Goal: Feedback & Contribution: Contribute content

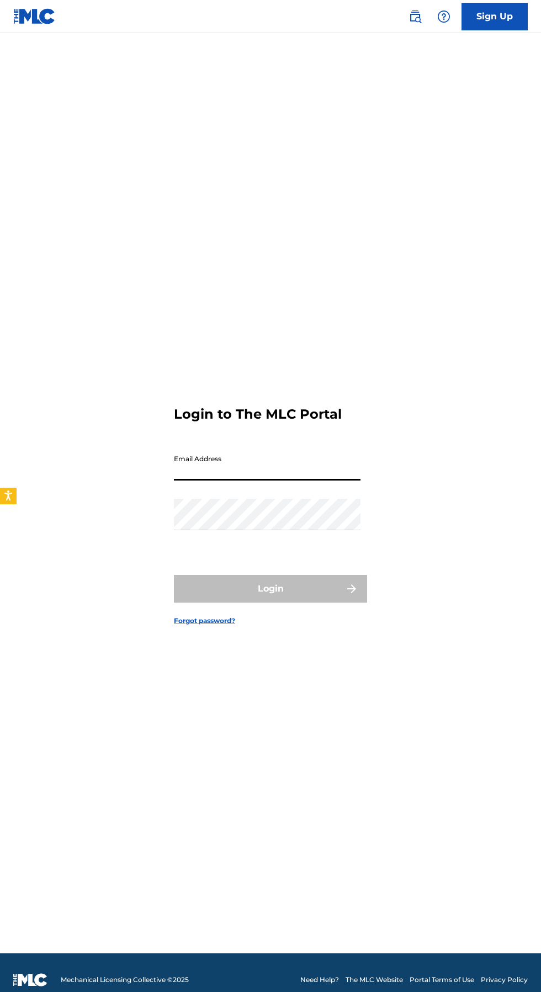
click at [234, 481] on input "Email Address" at bounding box center [267, 464] width 187 height 31
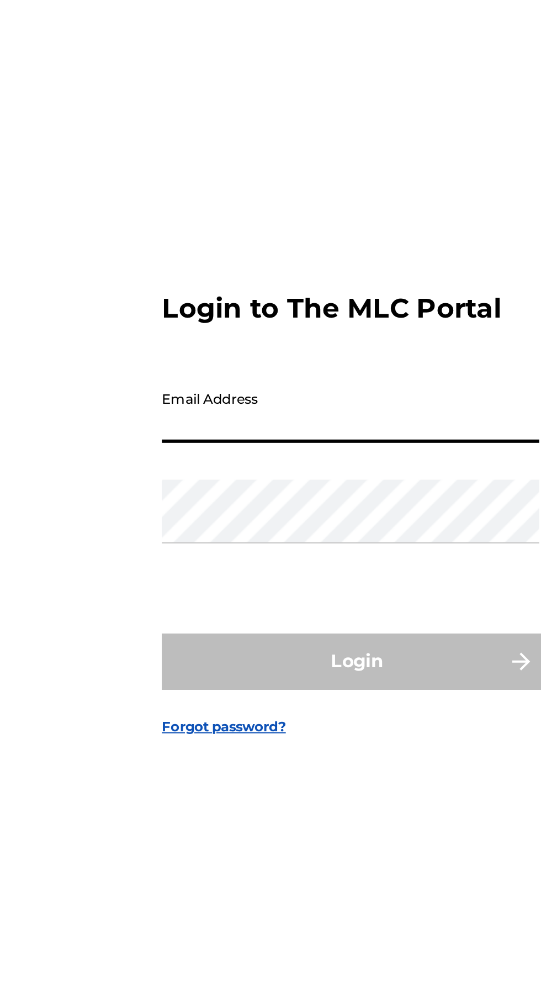
type input "[EMAIL_ADDRESS][DOMAIN_NAME]"
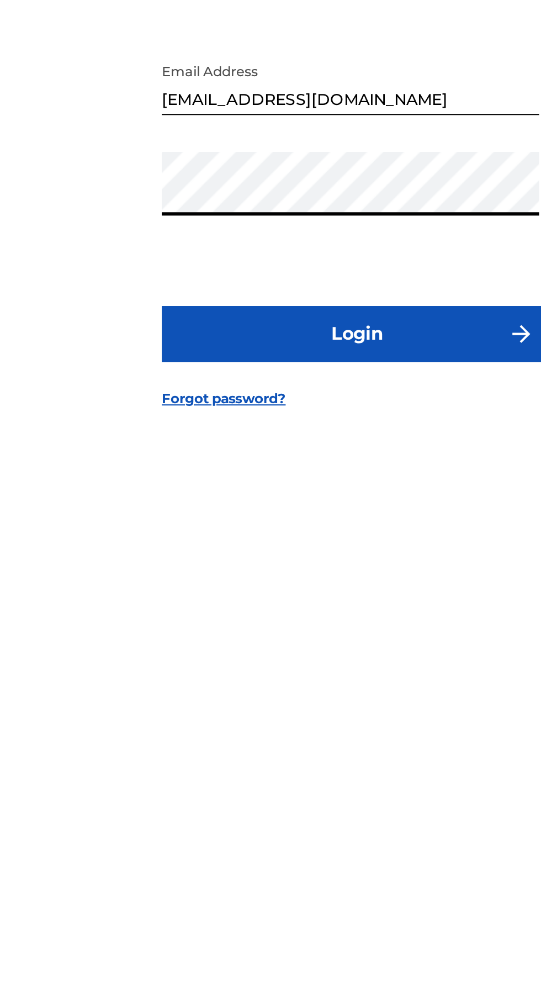
click at [294, 603] on button "Login" at bounding box center [270, 589] width 193 height 28
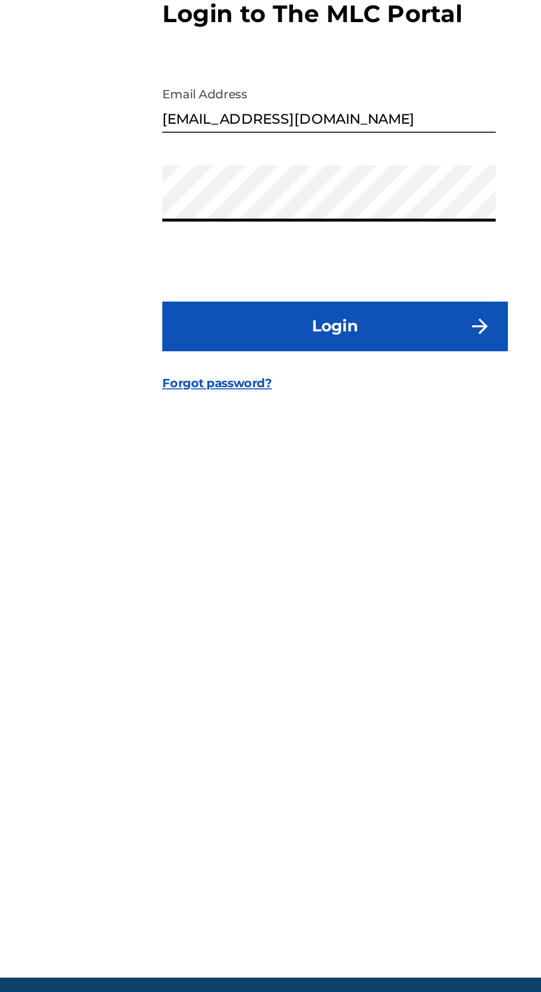
click at [307, 603] on button "Login" at bounding box center [270, 589] width 193 height 28
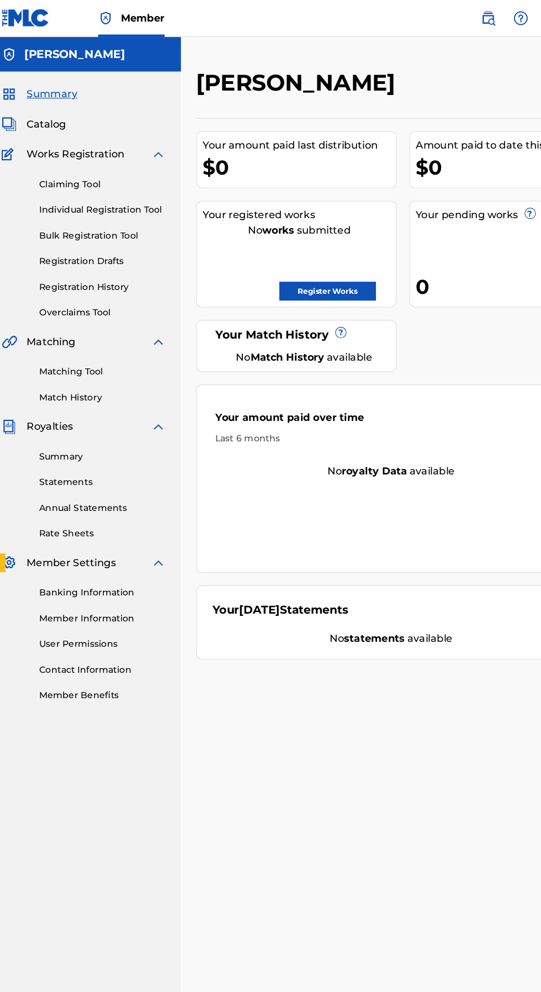
click at [305, 256] on link "Register Works" at bounding box center [300, 257] width 85 height 17
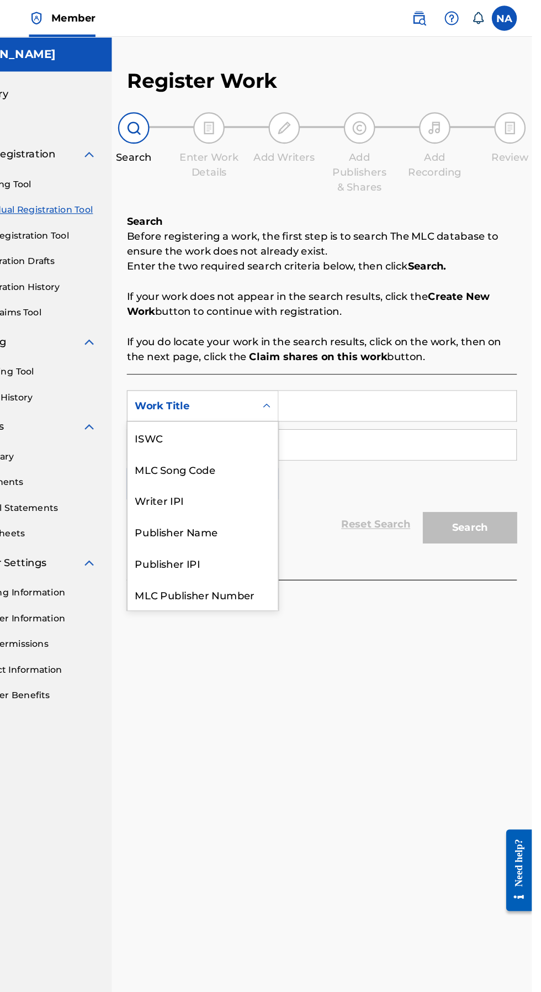
scroll to position [28, 0]
click at [252, 531] on div "Work Title" at bounding box center [251, 524] width 133 height 28
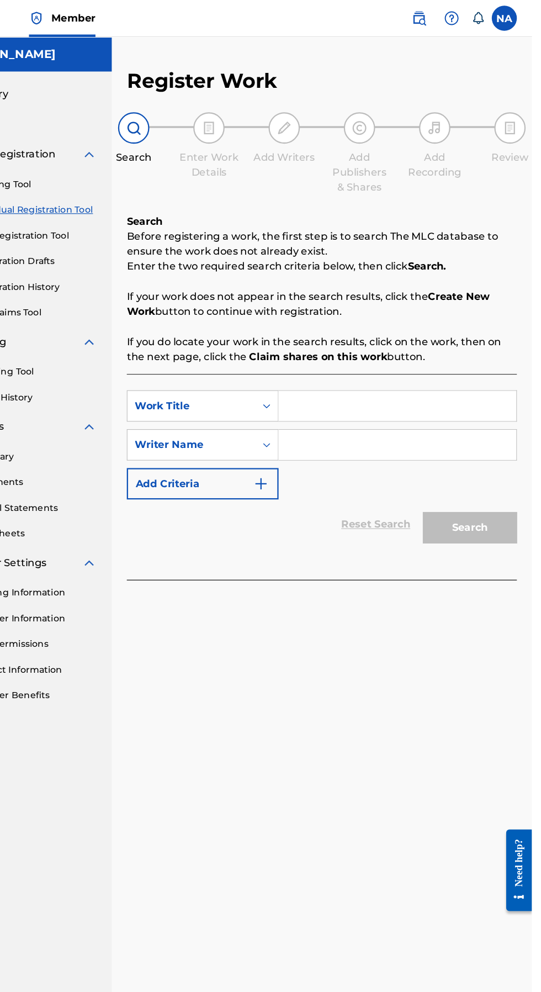
click at [389, 358] on input "Search Form" at bounding box center [422, 358] width 209 height 27
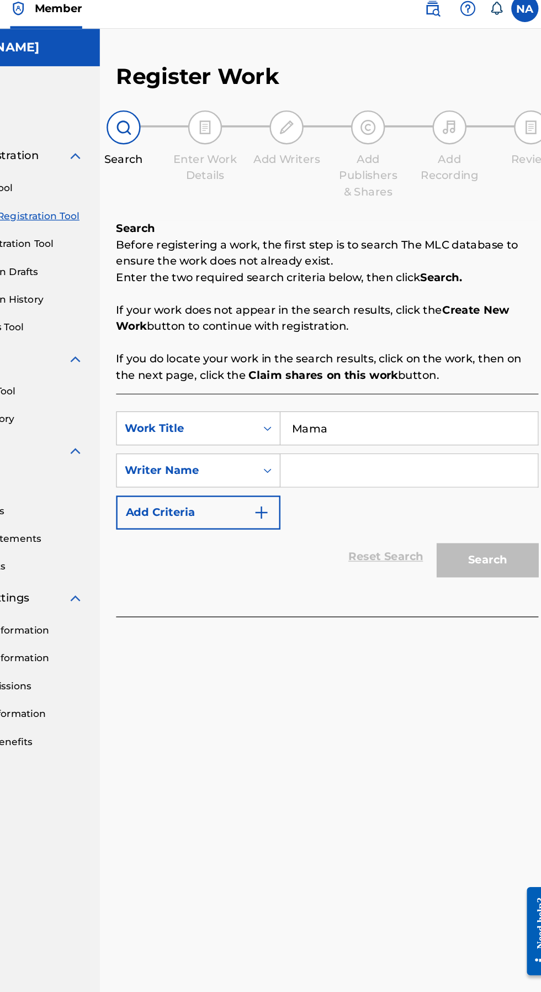
type input "Mama"
click at [408, 389] on input "Search Form" at bounding box center [422, 392] width 209 height 27
type input "Nely"
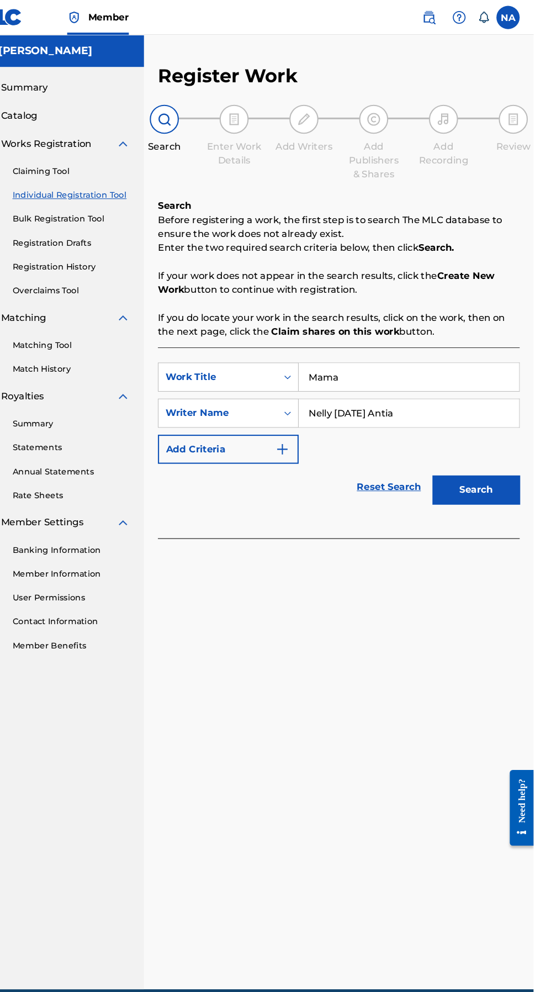
type input "Nelly [DATE] Antia"
click at [499, 472] on button "Search" at bounding box center [486, 465] width 83 height 28
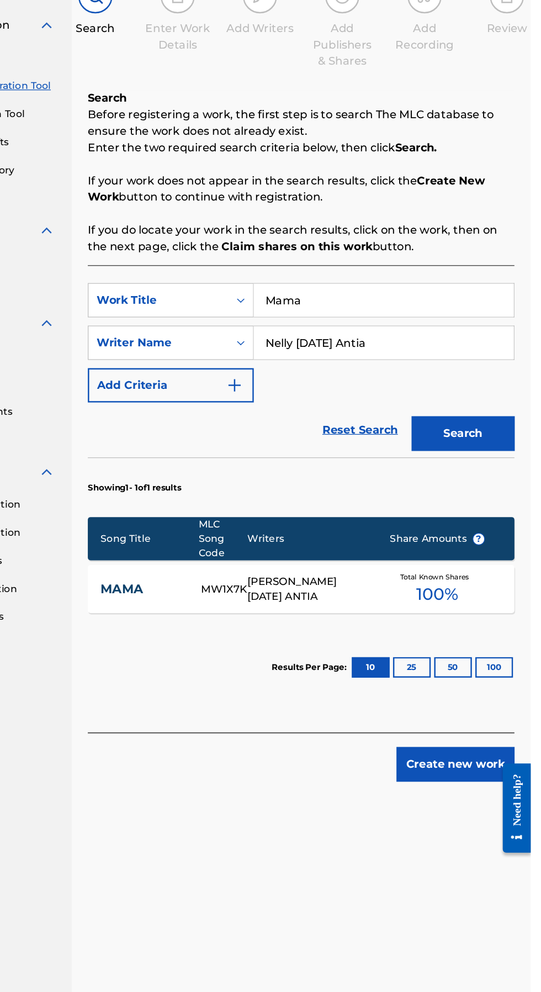
scroll to position [1, 0]
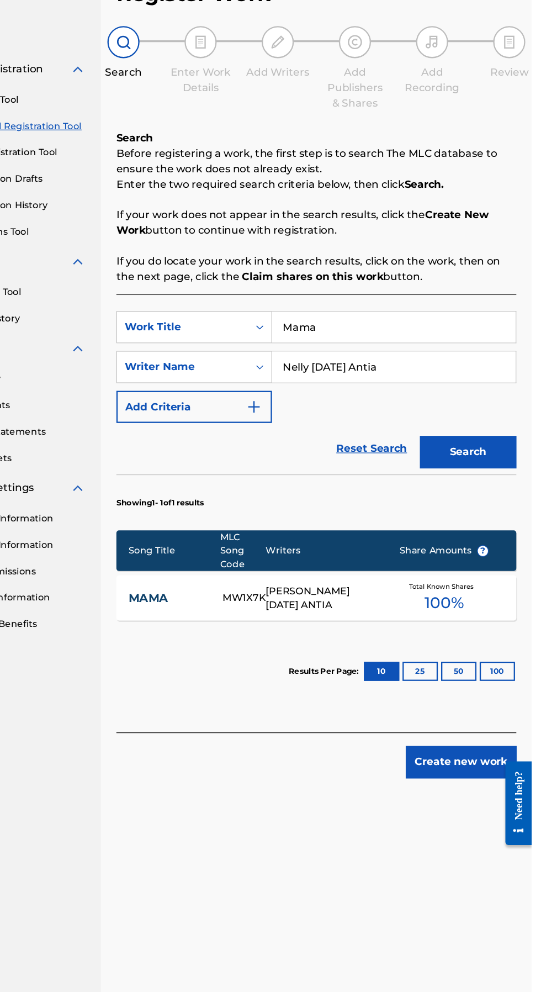
click at [511, 652] on button "100" at bounding box center [512, 653] width 30 height 17
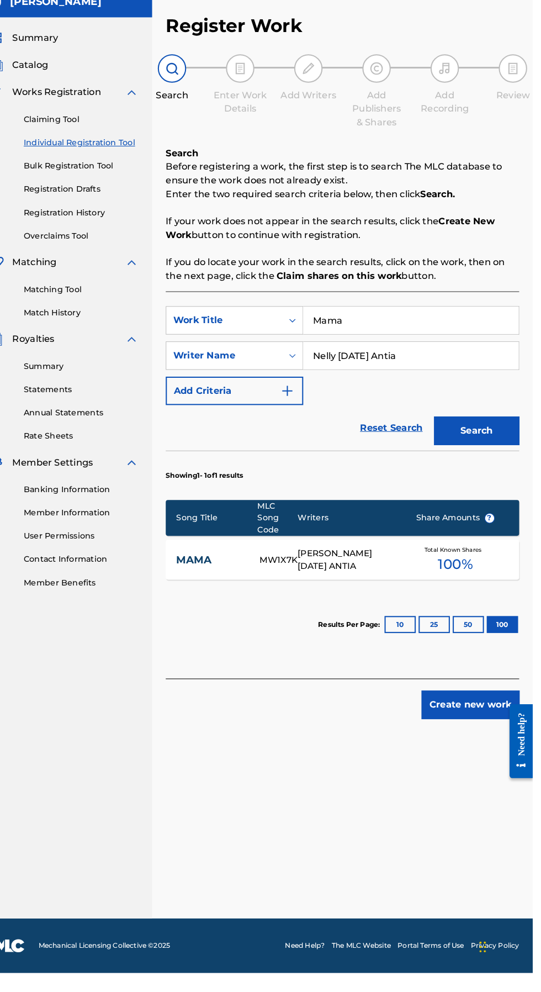
click at [490, 731] on button "Create new work" at bounding box center [480, 731] width 95 height 28
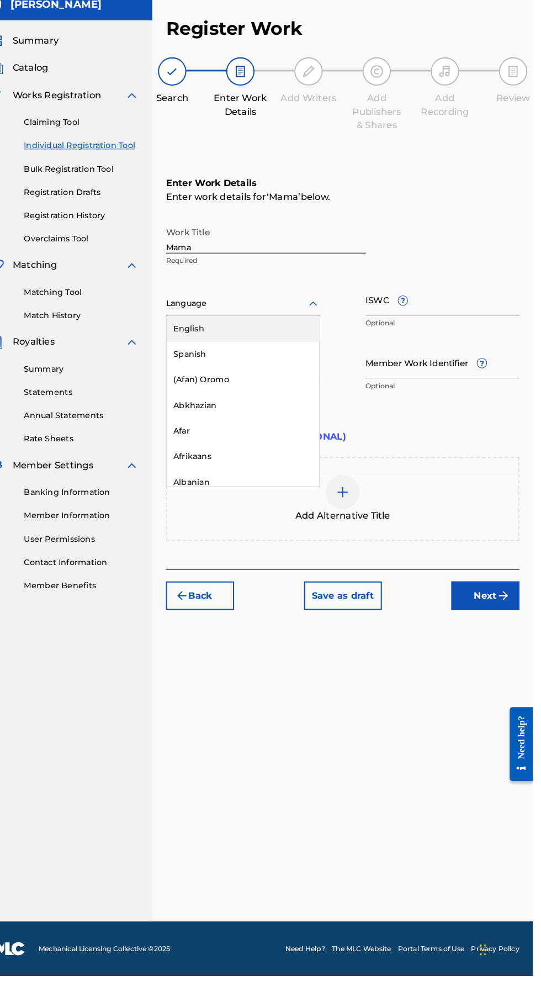
scroll to position [66, 0]
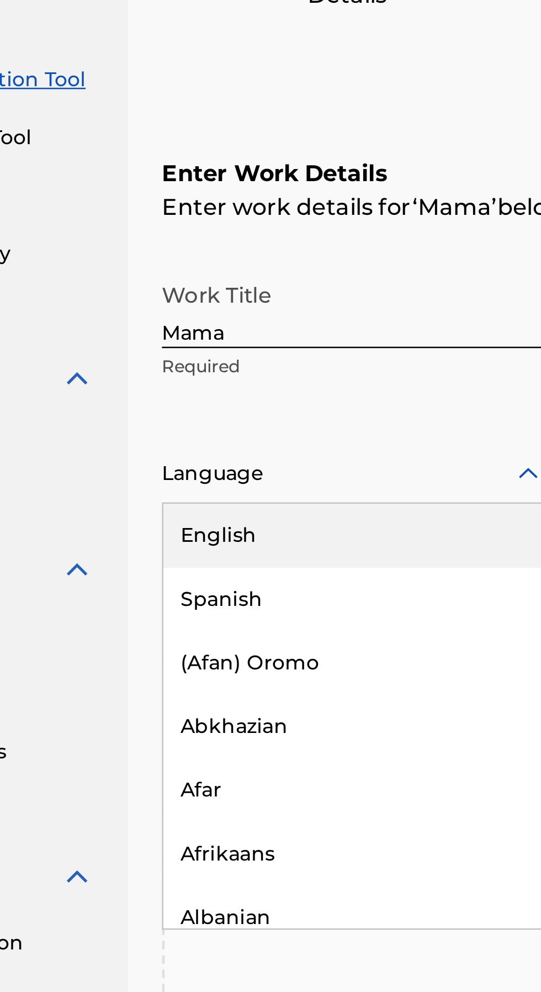
click at [241, 351] on div "English" at bounding box center [259, 363] width 149 height 25
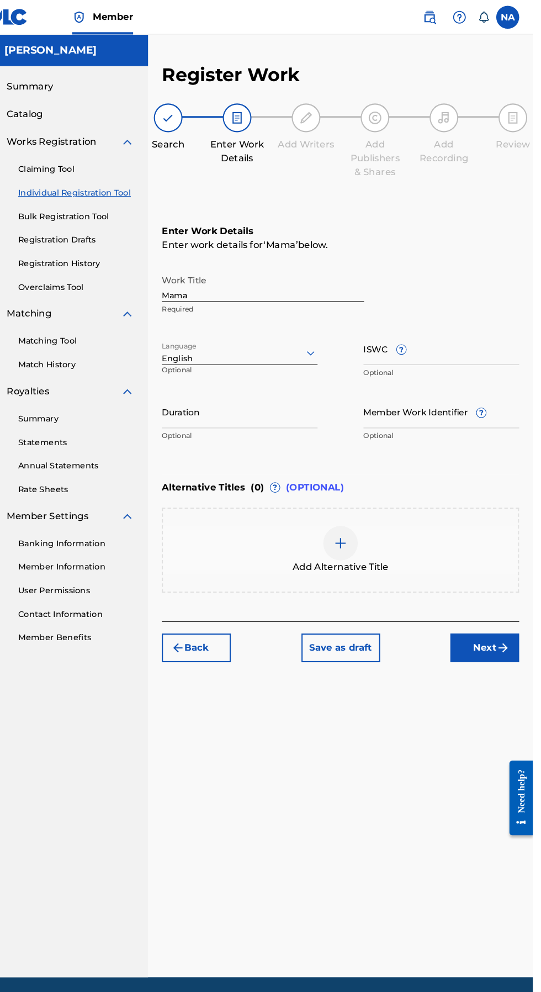
scroll to position [47, 0]
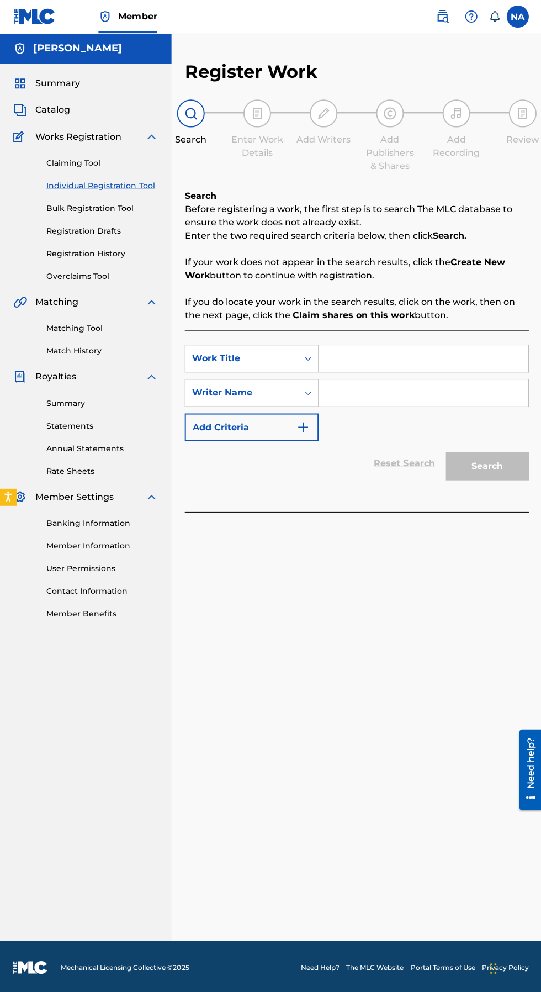
click at [376, 362] on input "Search Form" at bounding box center [422, 358] width 209 height 27
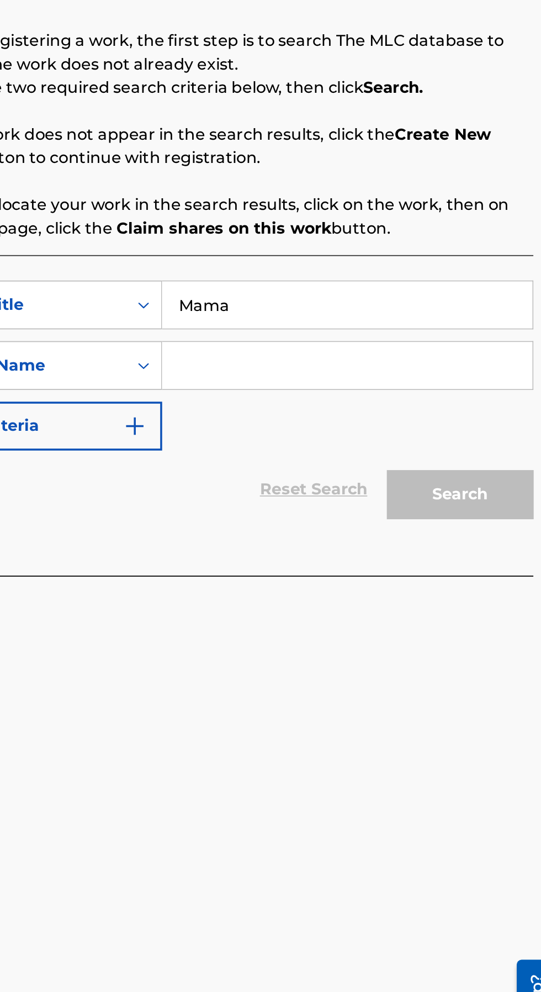
type input "Mama"
click at [415, 394] on input "Search Form" at bounding box center [422, 392] width 209 height 27
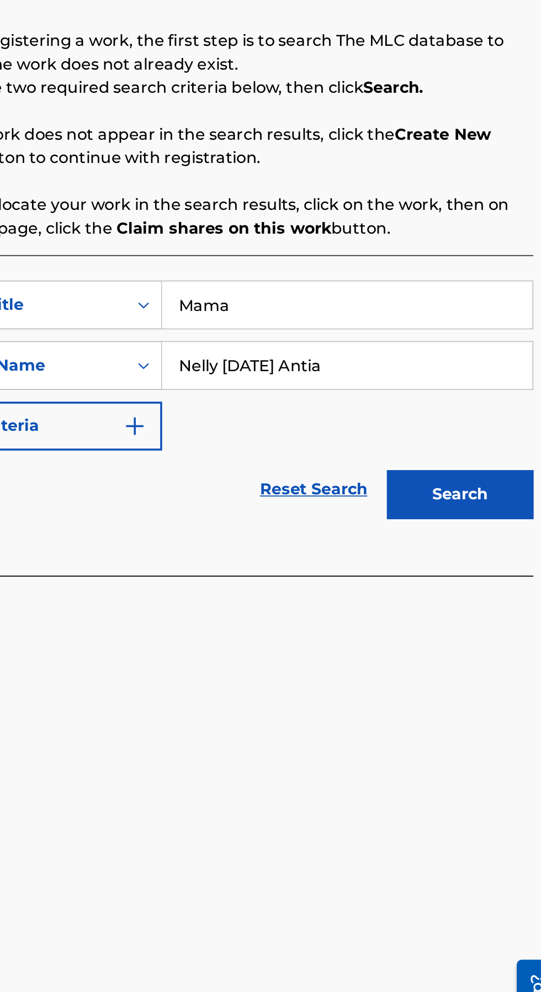
type input "Nelly [DATE] Antia"
click at [496, 463] on button "Search" at bounding box center [486, 465] width 83 height 28
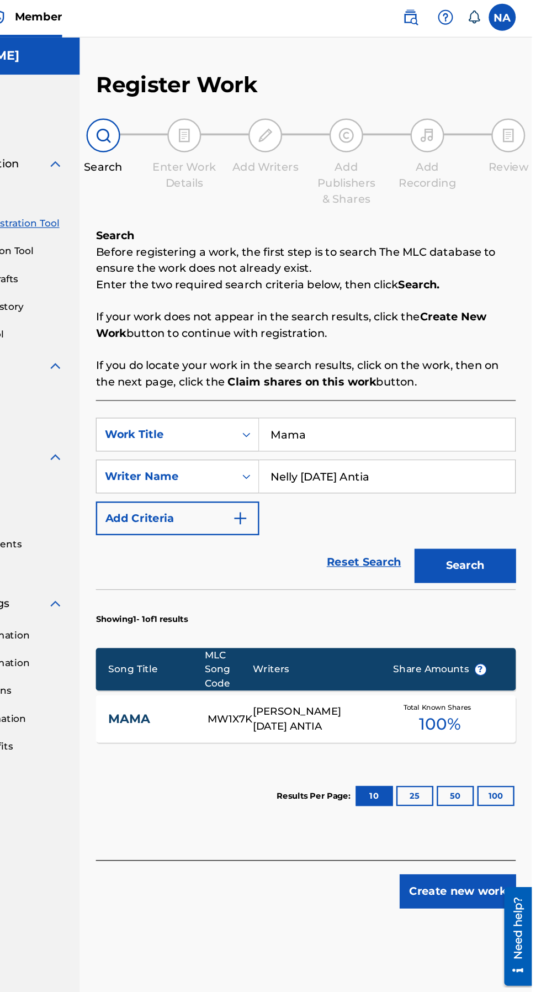
click at [511, 652] on button "100" at bounding box center [512, 653] width 30 height 17
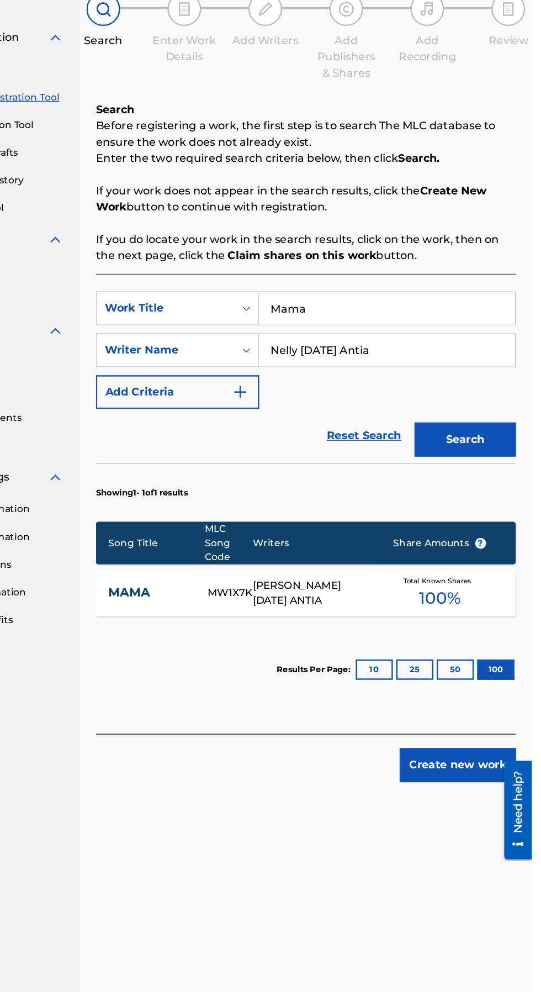
click at [483, 734] on button "Create new work" at bounding box center [480, 731] width 95 height 28
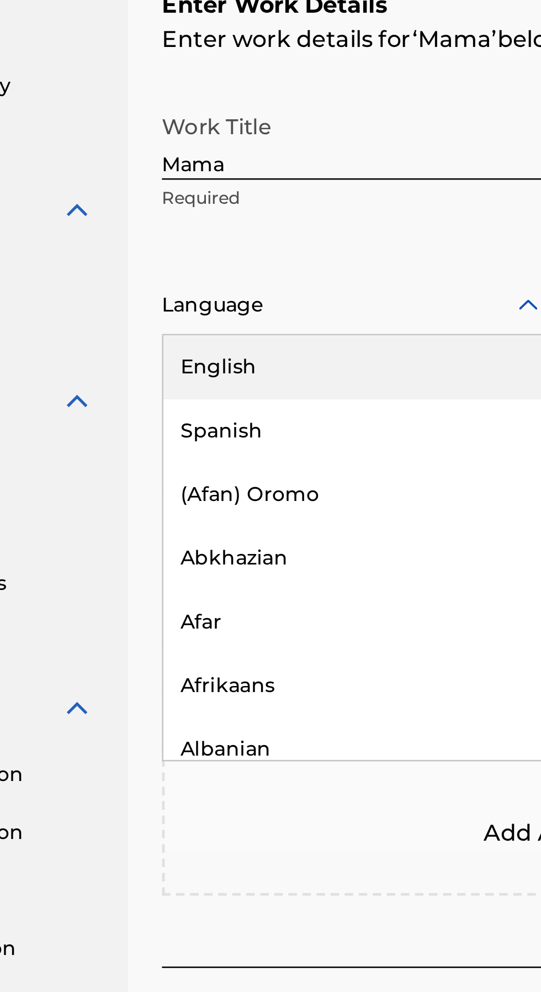
click at [240, 368] on div "English" at bounding box center [259, 363] width 149 height 25
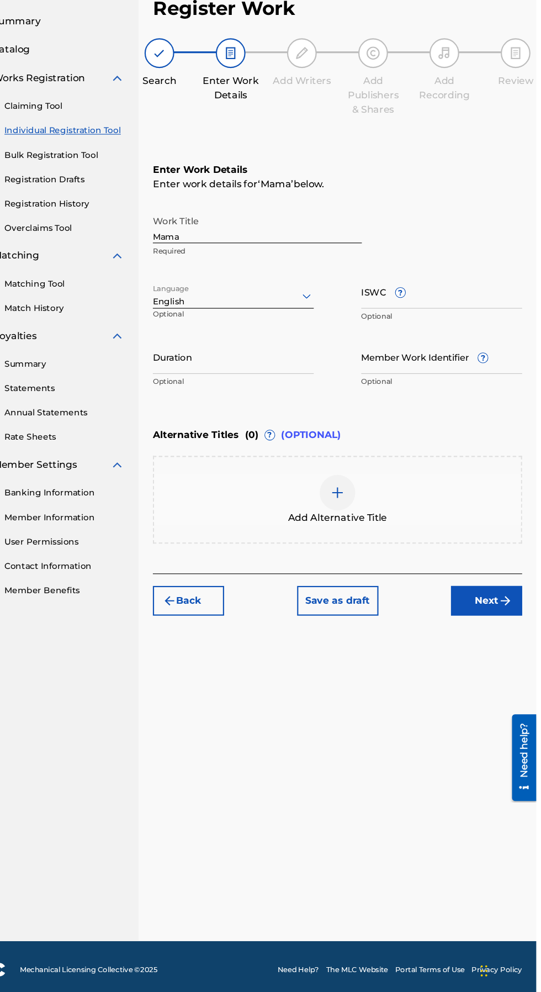
click at [499, 626] on button "Next" at bounding box center [495, 623] width 66 height 28
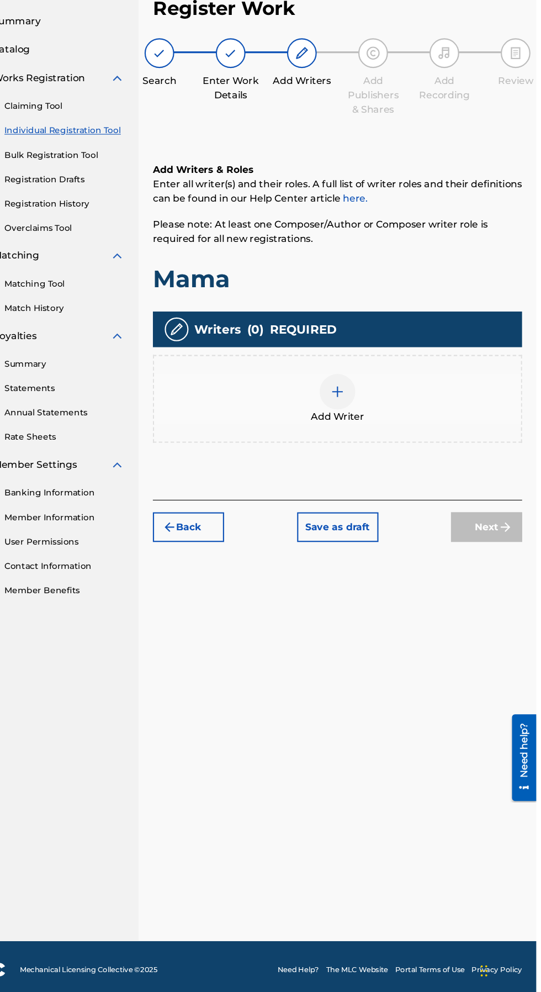
scroll to position [50, 0]
click at [358, 421] on img at bounding box center [356, 427] width 13 height 13
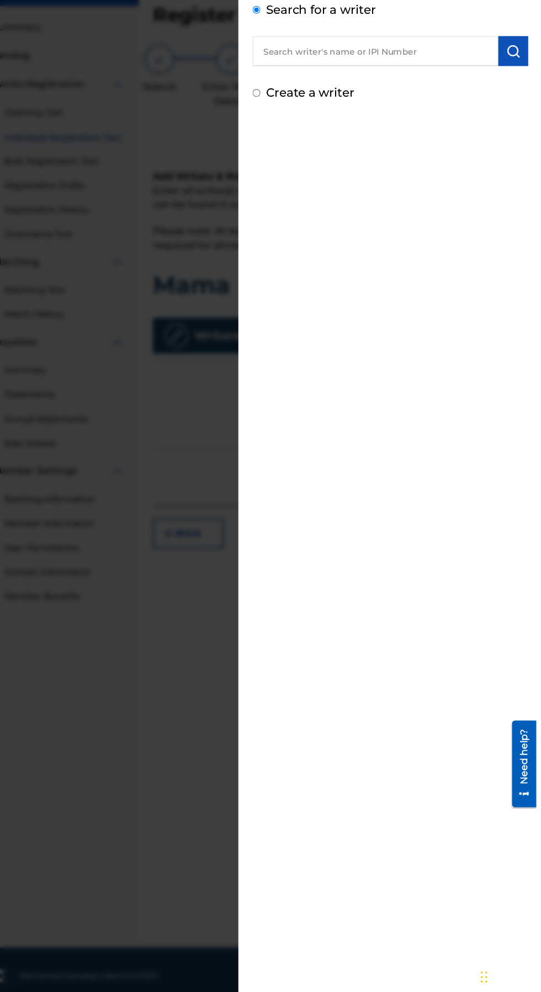
scroll to position [0, 0]
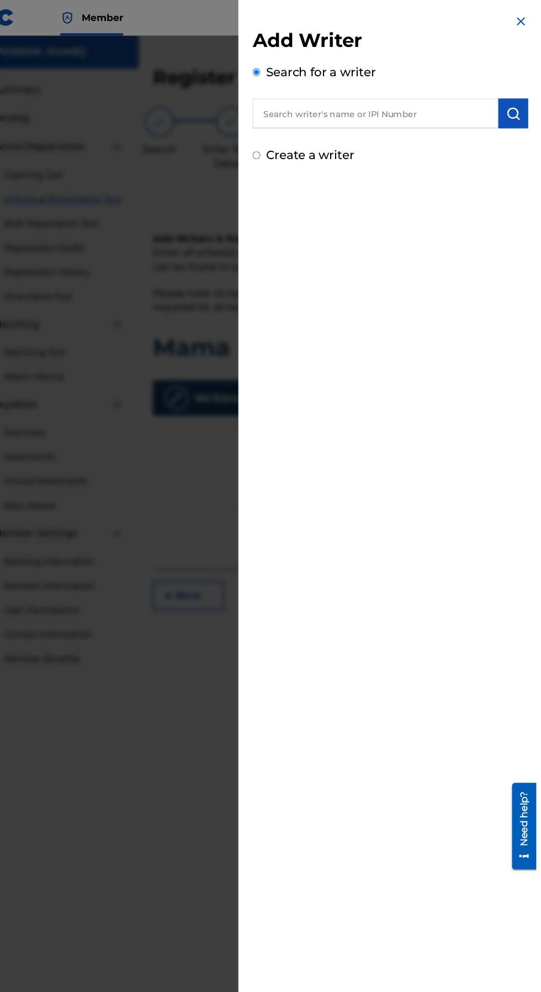
click at [438, 105] on input "text" at bounding box center [391, 106] width 229 height 28
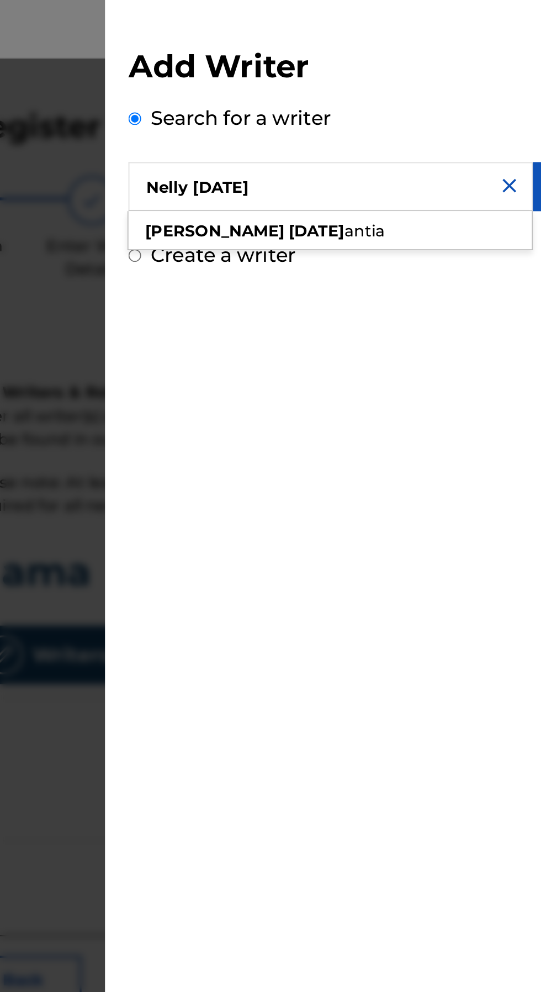
click at [400, 125] on div "nelly monday antia" at bounding box center [391, 131] width 228 height 20
type input "nelly monday antia"
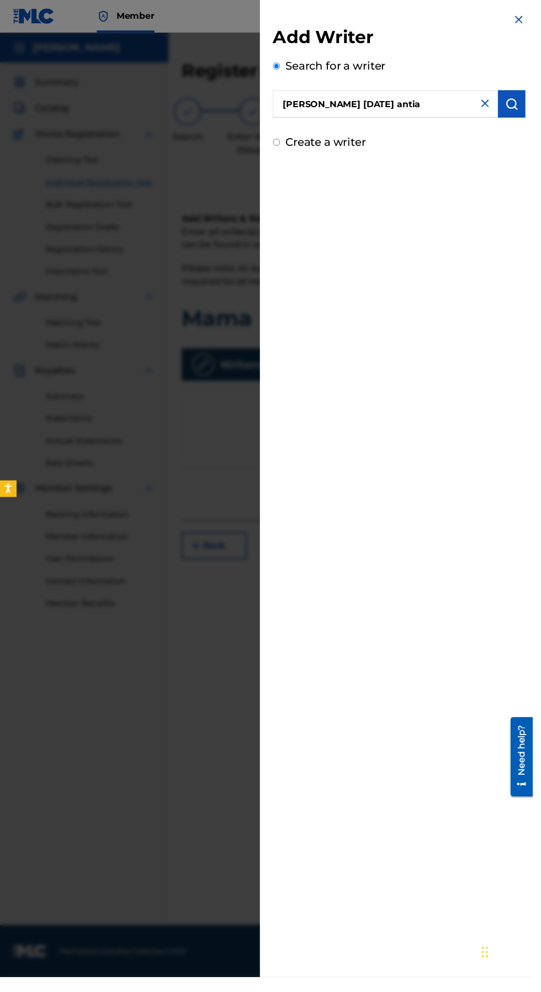
click at [524, 107] on img "submit" at bounding box center [519, 105] width 13 height 13
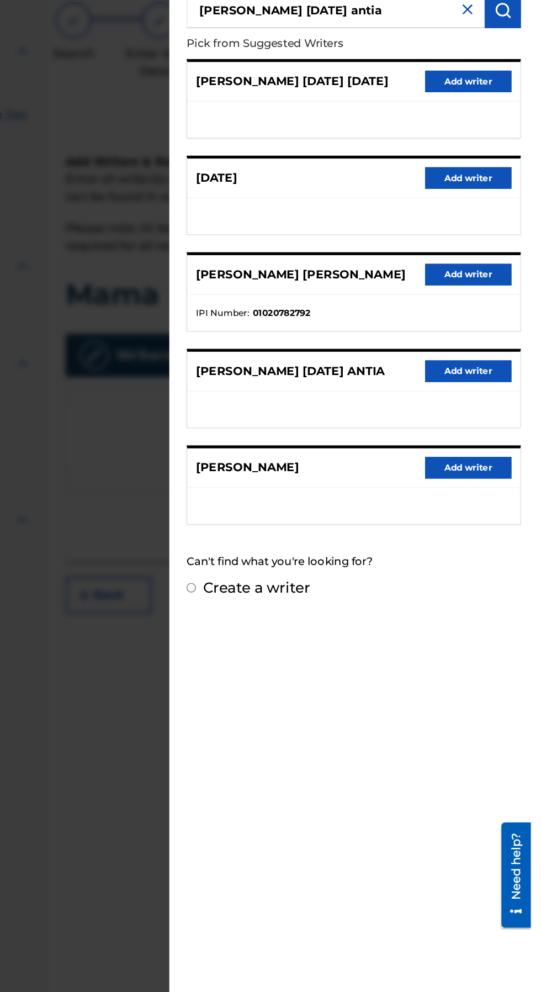
click at [500, 382] on button "Add writer" at bounding box center [493, 382] width 66 height 17
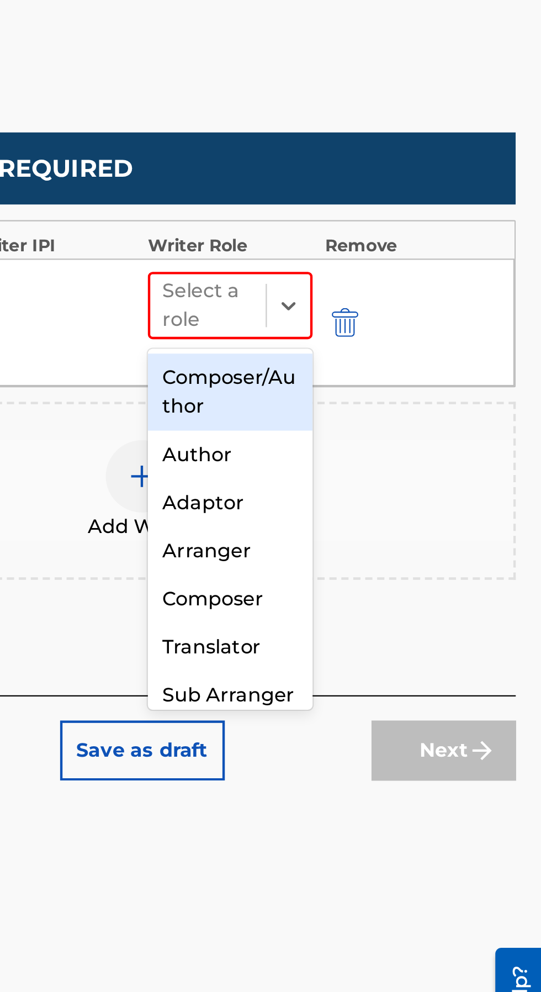
click at [398, 471] on div "Composer/Author" at bounding box center [397, 472] width 76 height 35
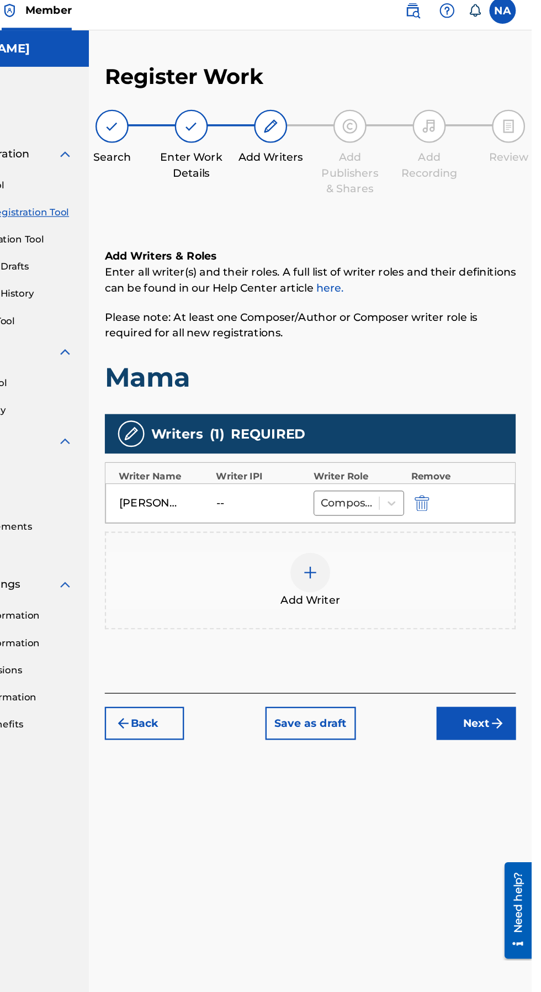
click at [500, 614] on button "Next" at bounding box center [495, 612] width 66 height 28
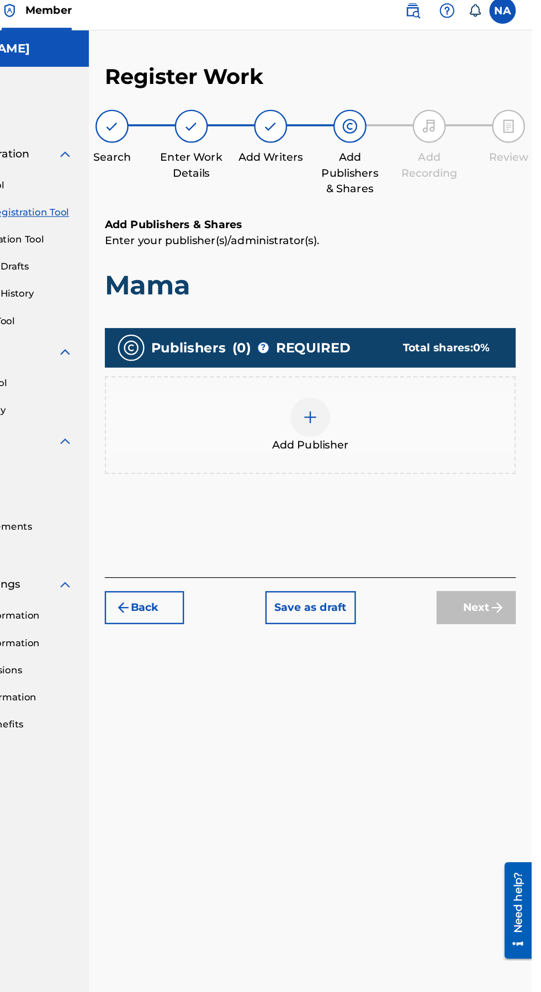
scroll to position [50, 0]
click at [366, 340] on div at bounding box center [356, 356] width 33 height 33
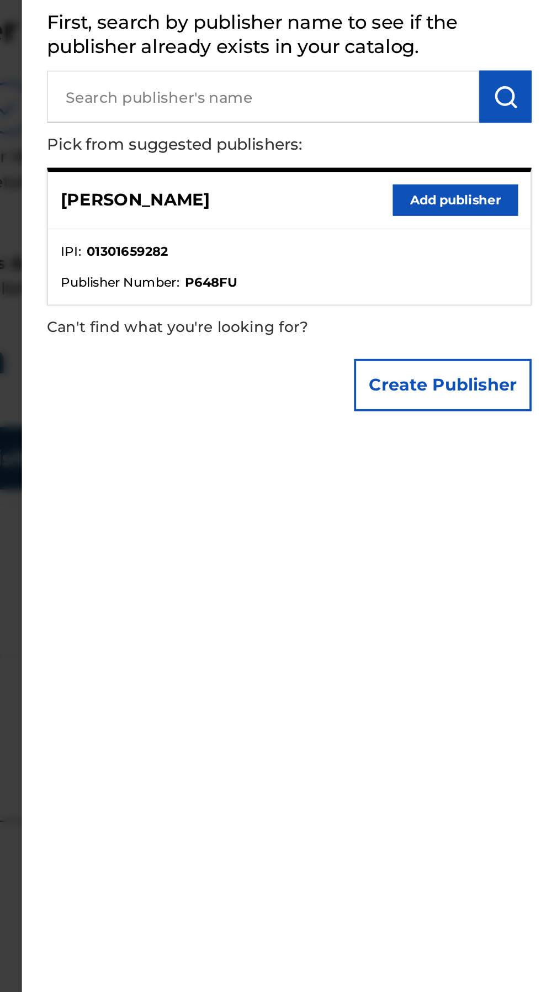
click at [504, 170] on button "Add publisher" at bounding box center [493, 162] width 66 height 17
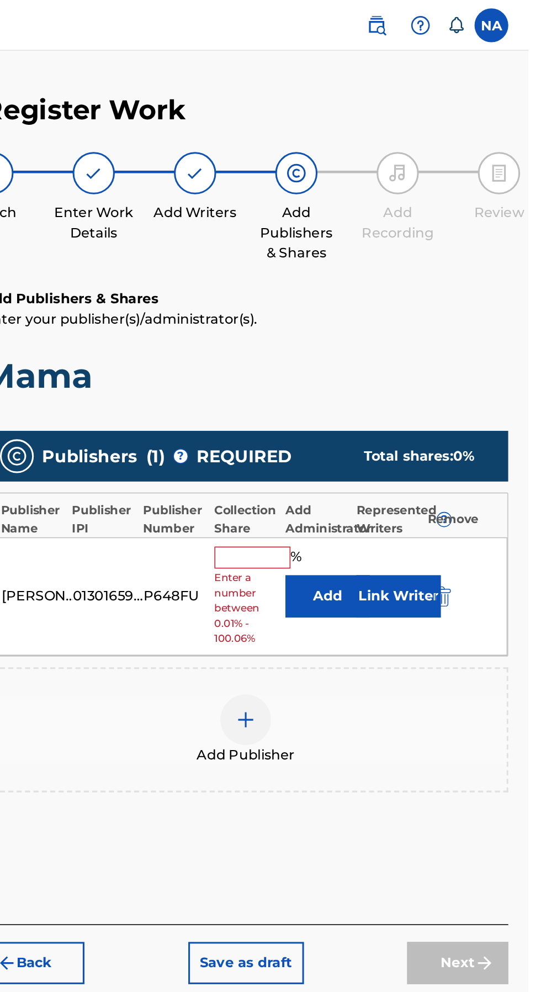
click at [373, 357] on input "text" at bounding box center [361, 364] width 50 height 14
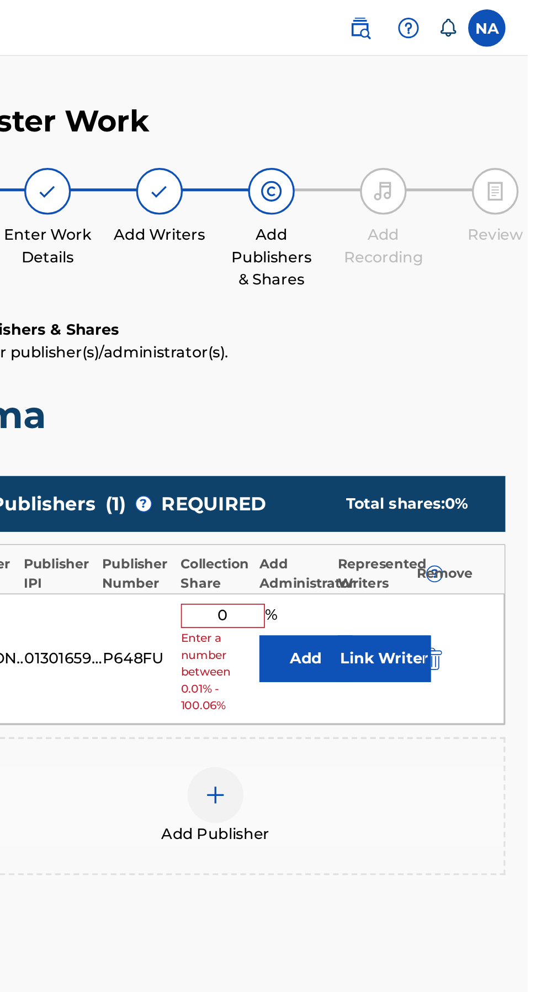
scroll to position [43, 0]
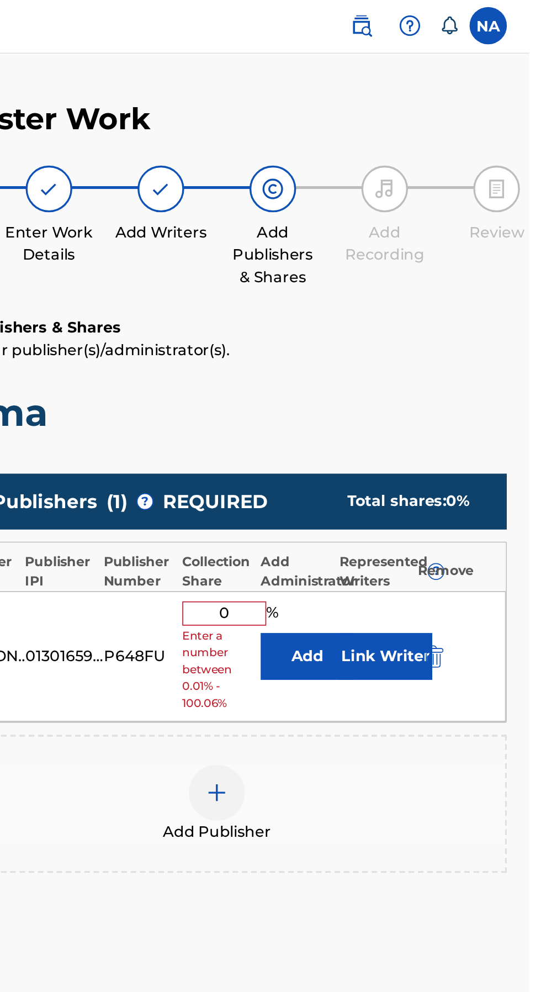
click at [365, 357] on input "0" at bounding box center [361, 364] width 50 height 14
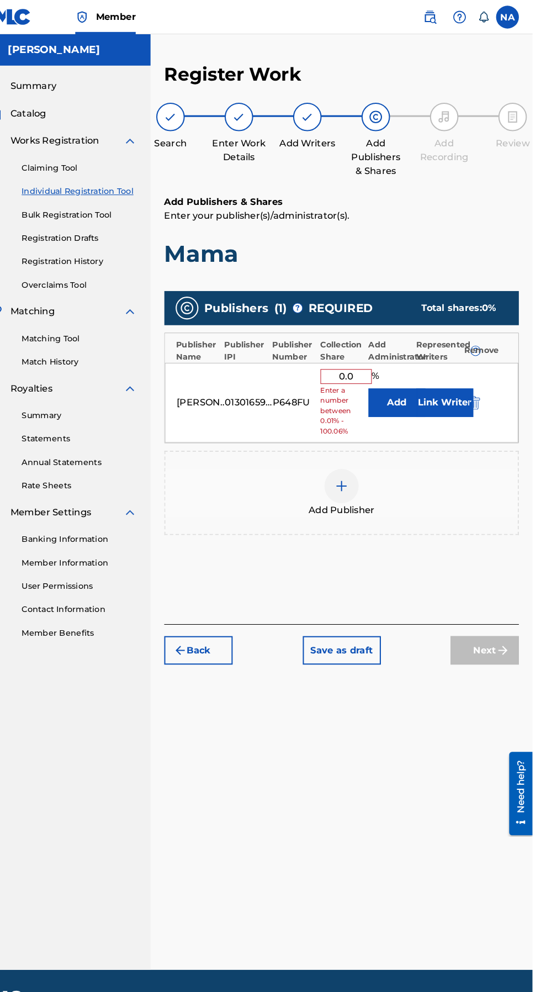
scroll to position [37, 0]
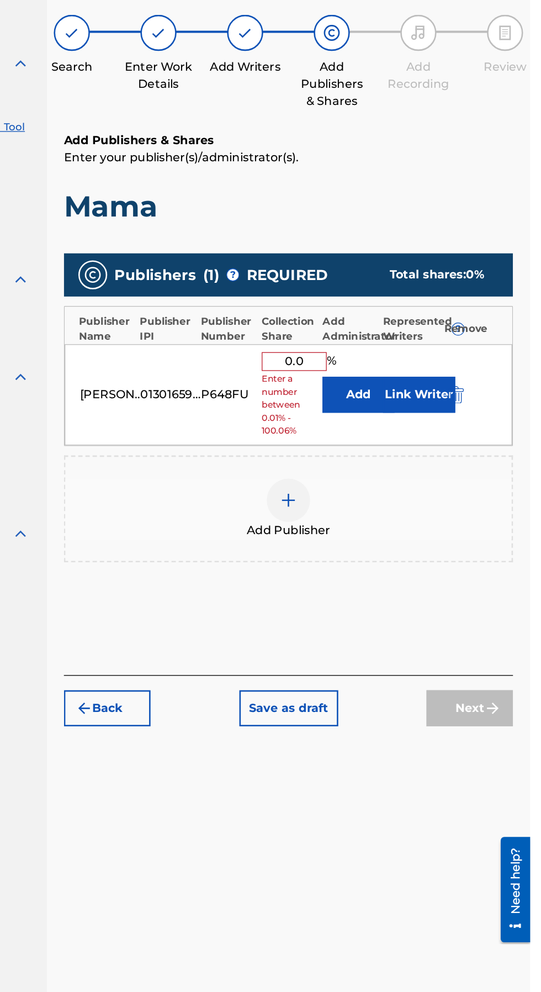
type input "0.0"
click at [431, 376] on button "Link Writer" at bounding box center [456, 390] width 55 height 28
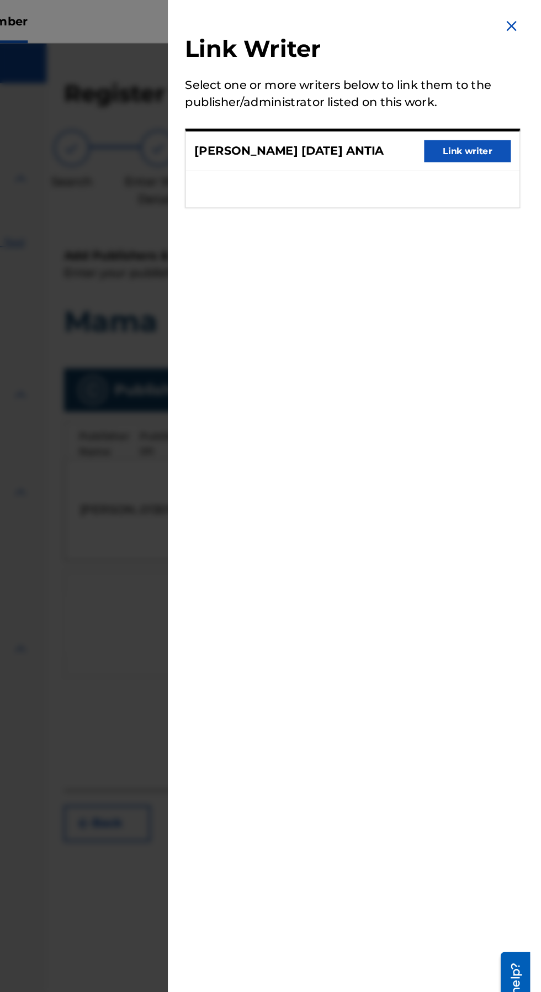
scroll to position [0, 0]
click at [499, 124] on button "Link writer" at bounding box center [493, 115] width 66 height 17
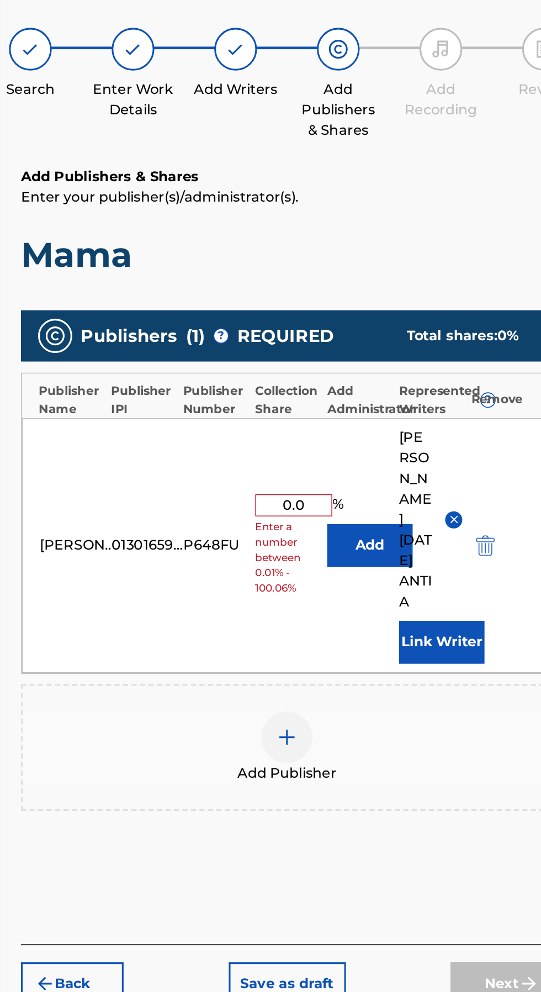
click at [486, 427] on img "submit" at bounding box center [484, 433] width 12 height 13
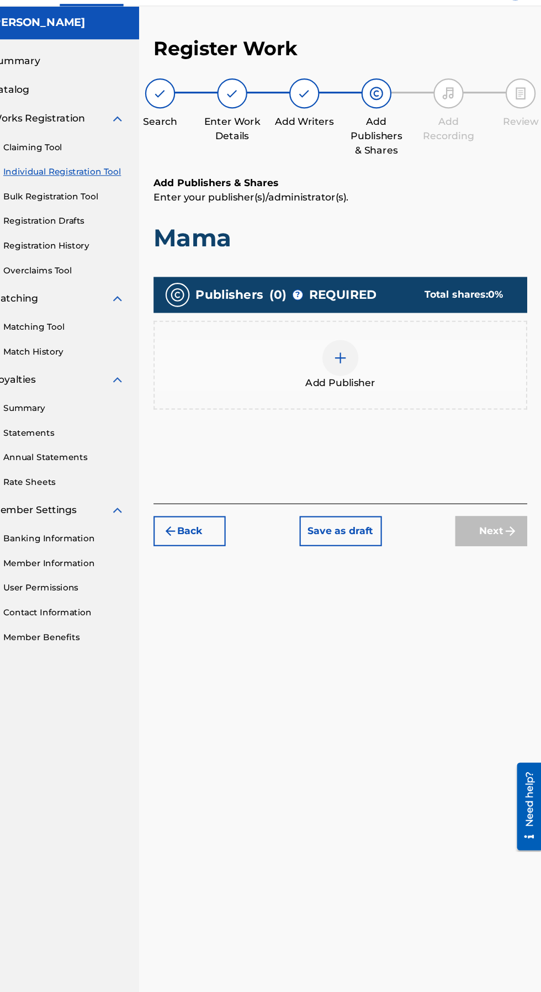
click at [360, 363] on div at bounding box center [356, 356] width 33 height 33
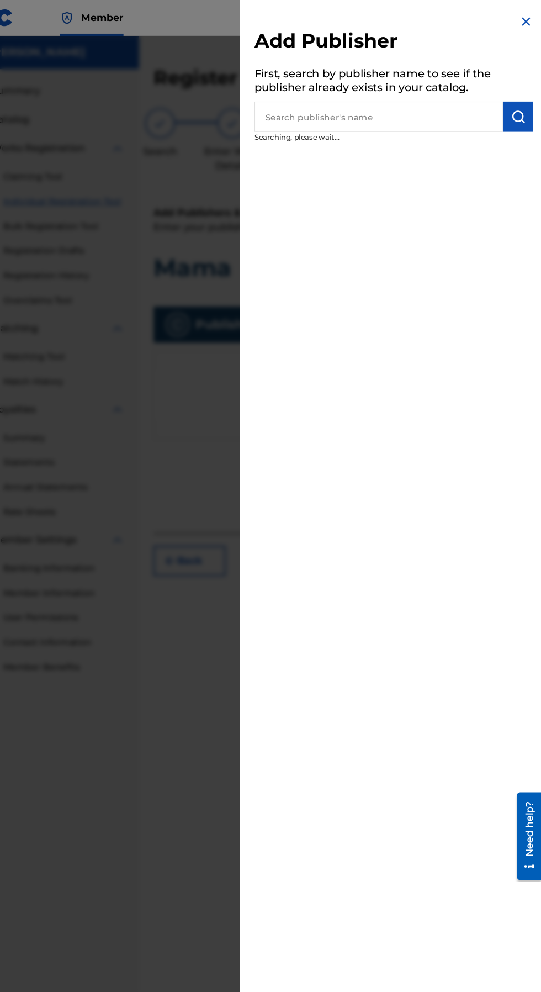
click at [414, 121] on input "text" at bounding box center [391, 107] width 229 height 28
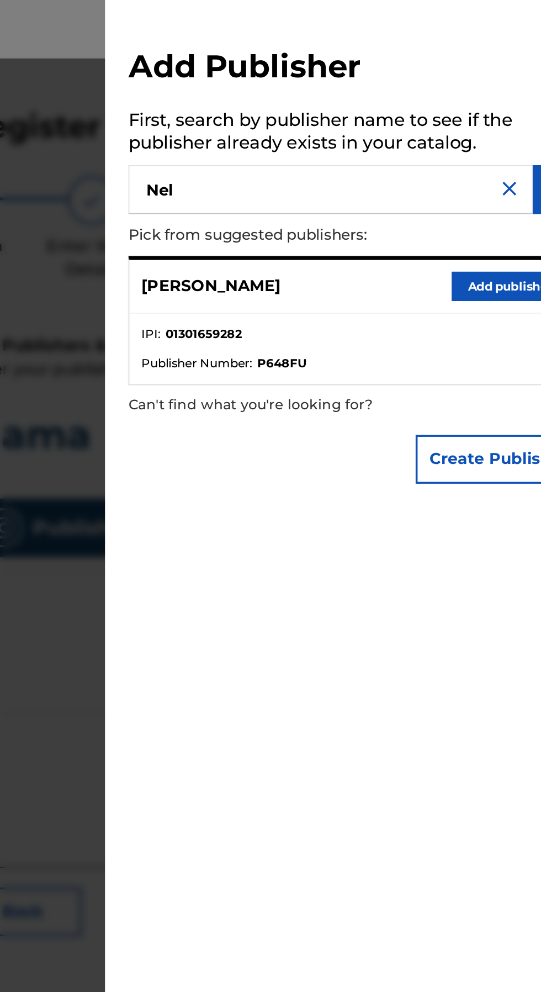
type input "Nell"
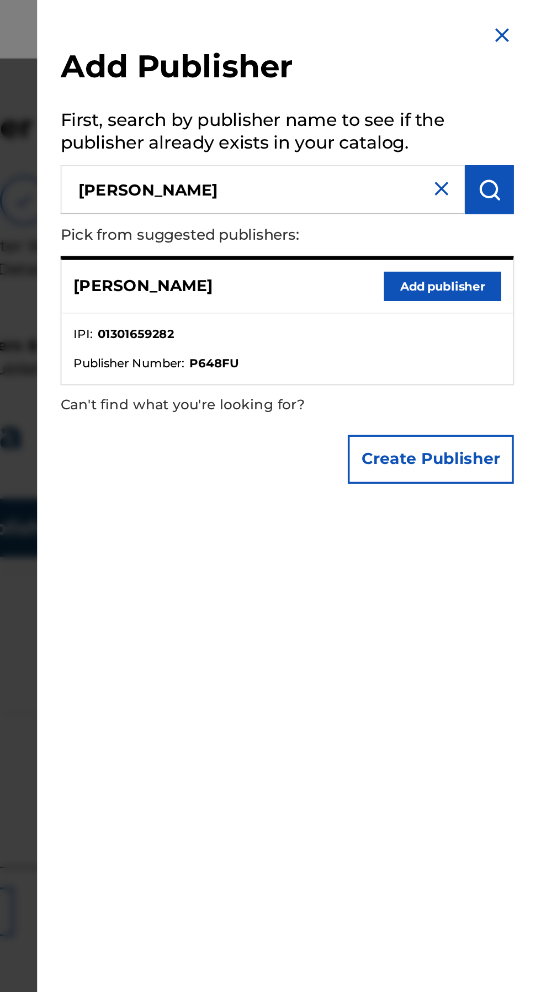
click at [501, 170] on button "Add publisher" at bounding box center [493, 162] width 66 height 17
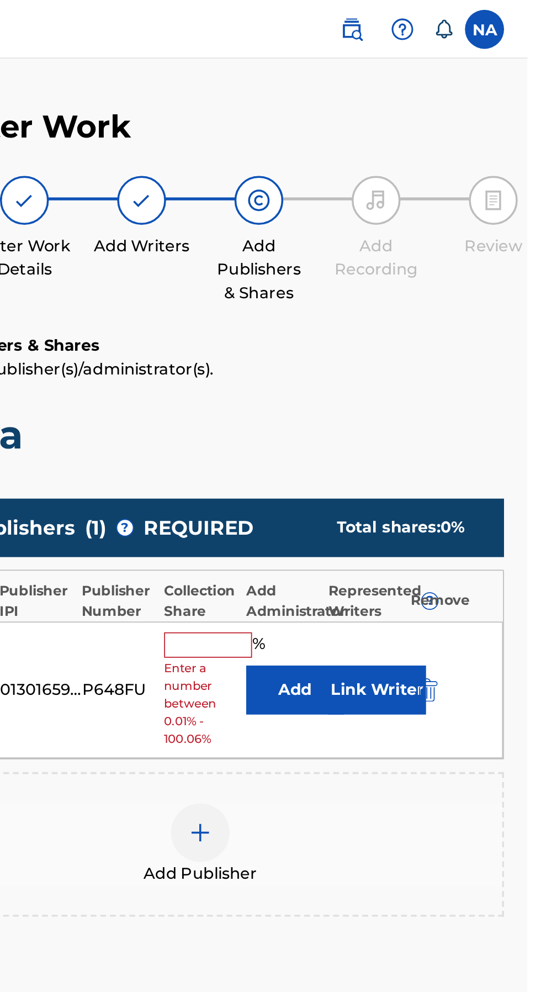
click at [352, 358] on input "text" at bounding box center [361, 364] width 50 height 14
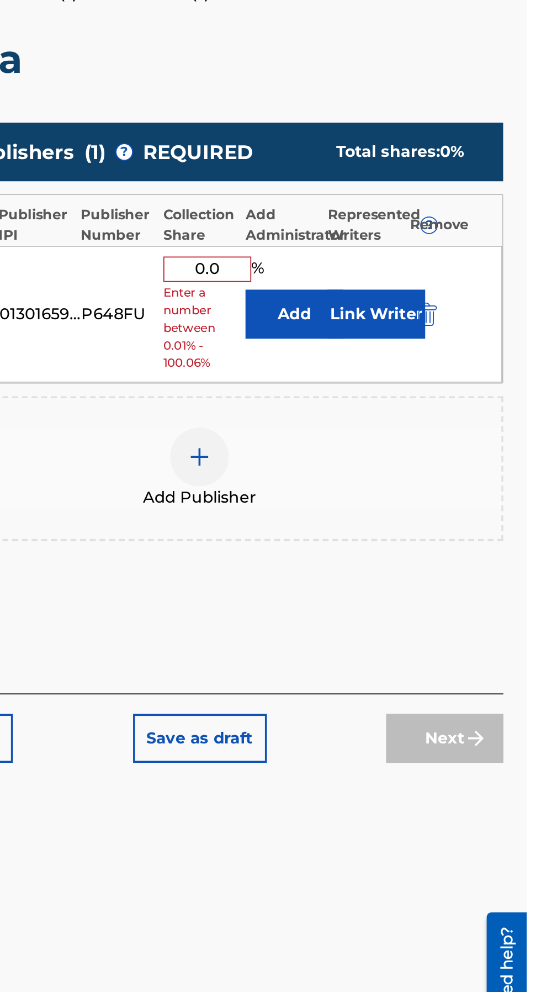
type input "0.01"
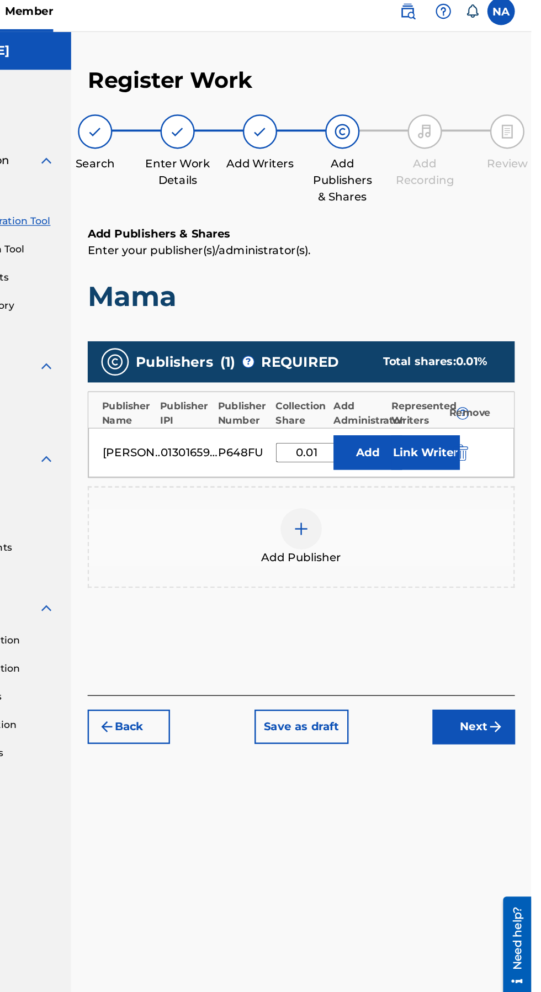
click at [501, 599] on button "Next" at bounding box center [495, 592] width 66 height 28
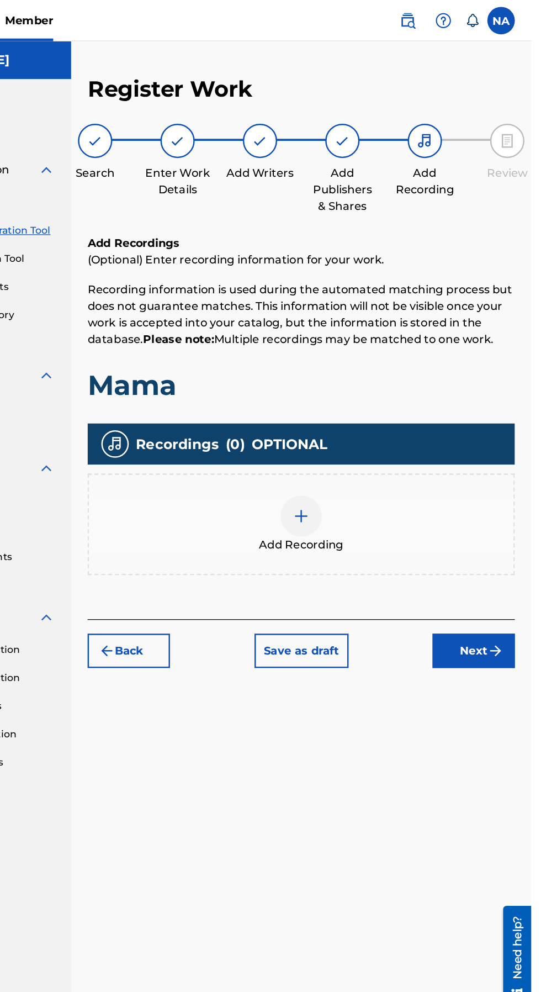
click at [500, 527] on button "Next" at bounding box center [495, 523] width 66 height 28
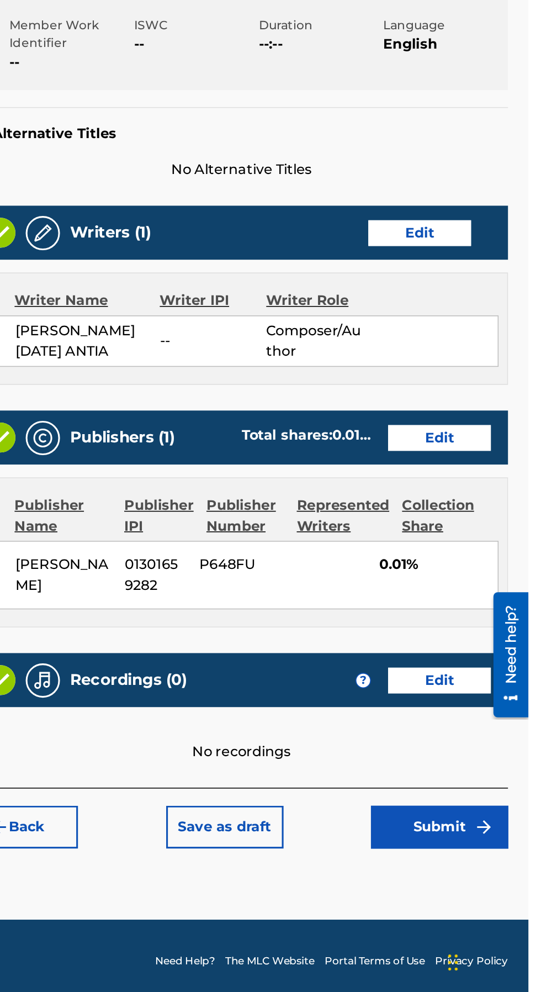
click at [484, 877] on button "Submit" at bounding box center [484, 880] width 88 height 28
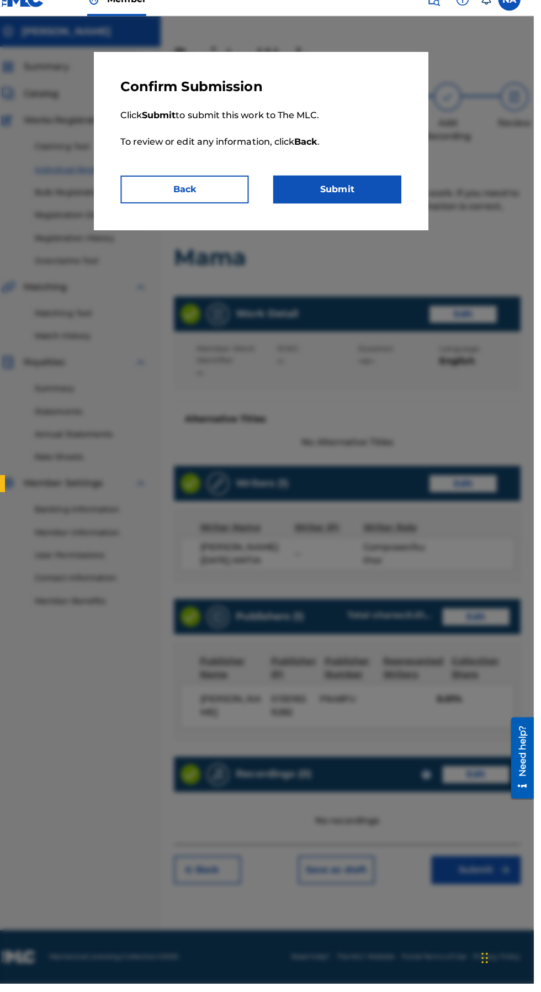
click at [359, 205] on button "Submit" at bounding box center [346, 205] width 127 height 28
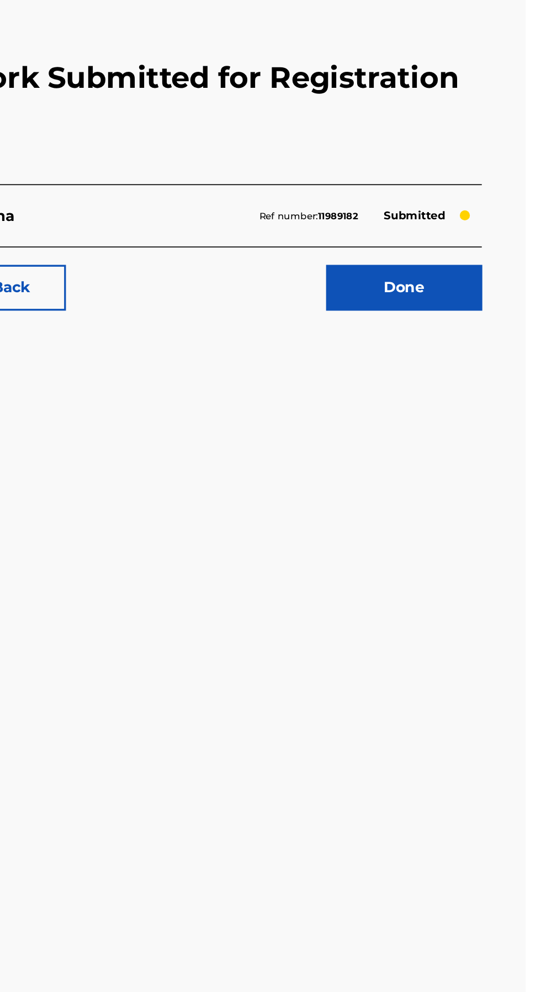
click at [476, 278] on link "Done" at bounding box center [468, 279] width 94 height 28
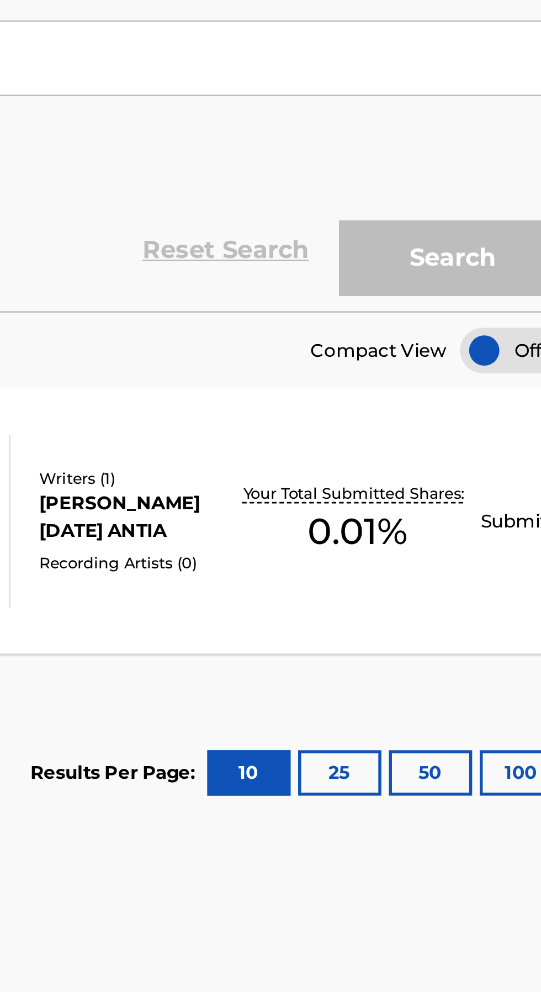
click at [451, 423] on p "Your Total Submitted Shares:" at bounding box center [451, 420] width 83 height 8
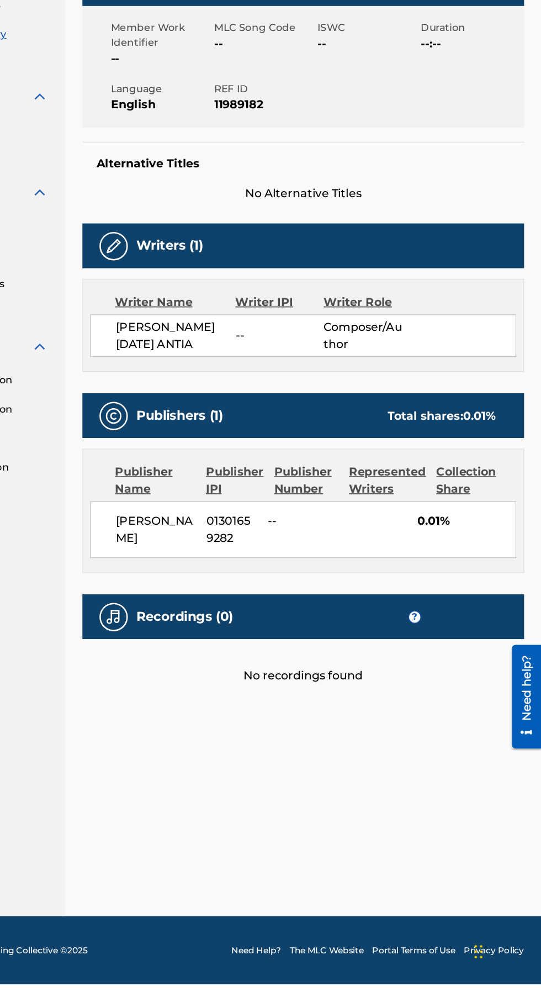
scroll to position [36, 0]
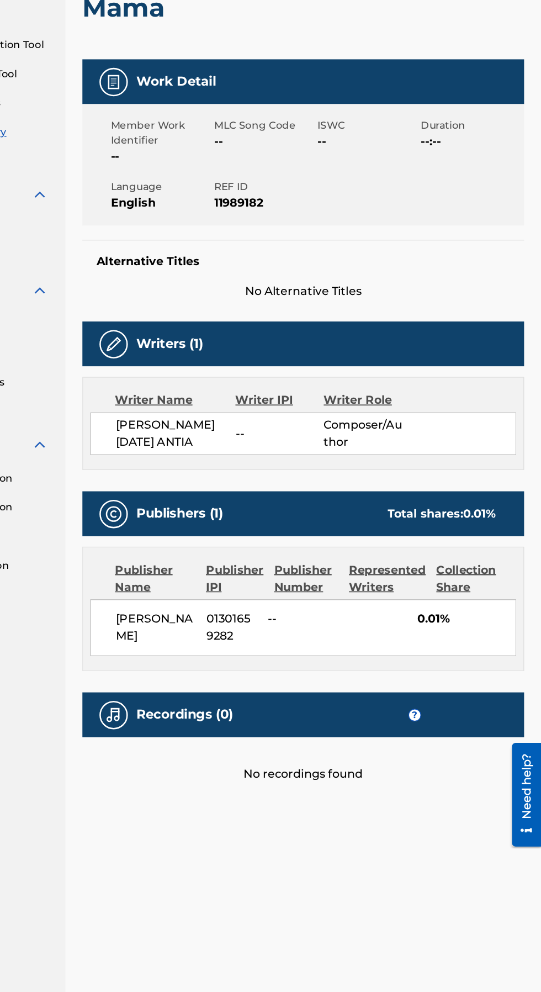
click at [413, 616] on div "Nelly Antia 01301659282 -- 0.01%" at bounding box center [356, 638] width 331 height 44
click at [208, 411] on img at bounding box center [208, 417] width 13 height 13
